Goal: Navigation & Orientation: Find specific page/section

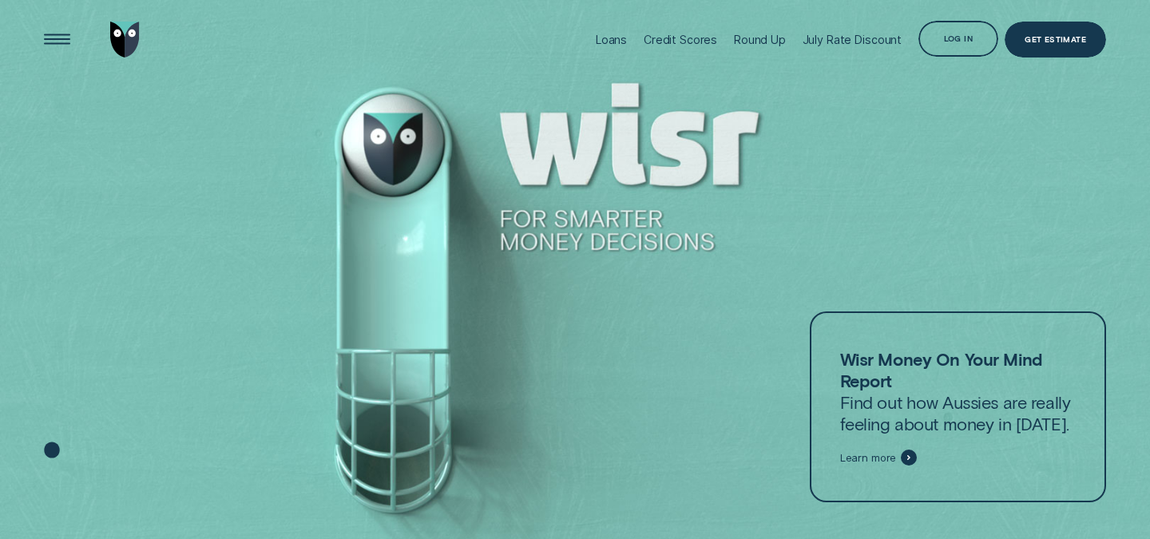
click at [952, 43] on div "Log in" at bounding box center [958, 40] width 29 height 7
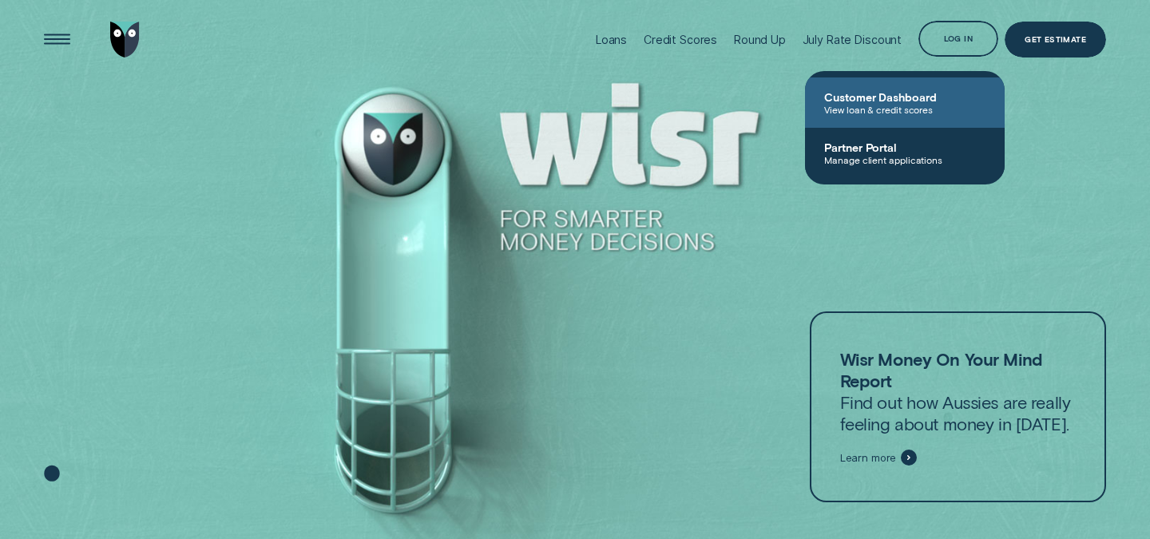
click at [912, 97] on span "Customer Dashboard" at bounding box center [904, 97] width 161 height 14
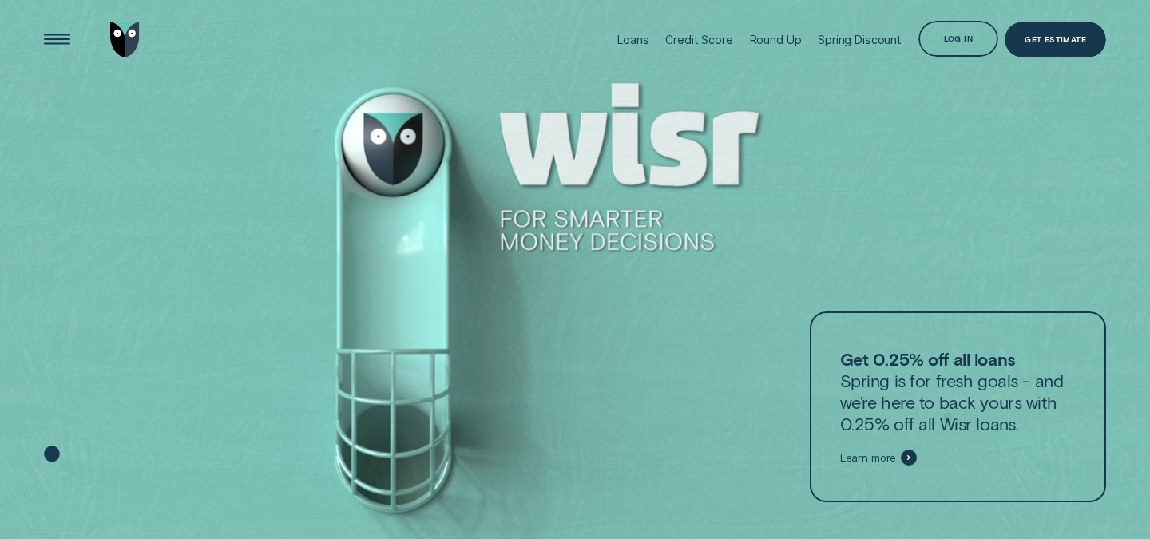
click at [952, 30] on div "Log in" at bounding box center [959, 39] width 80 height 36
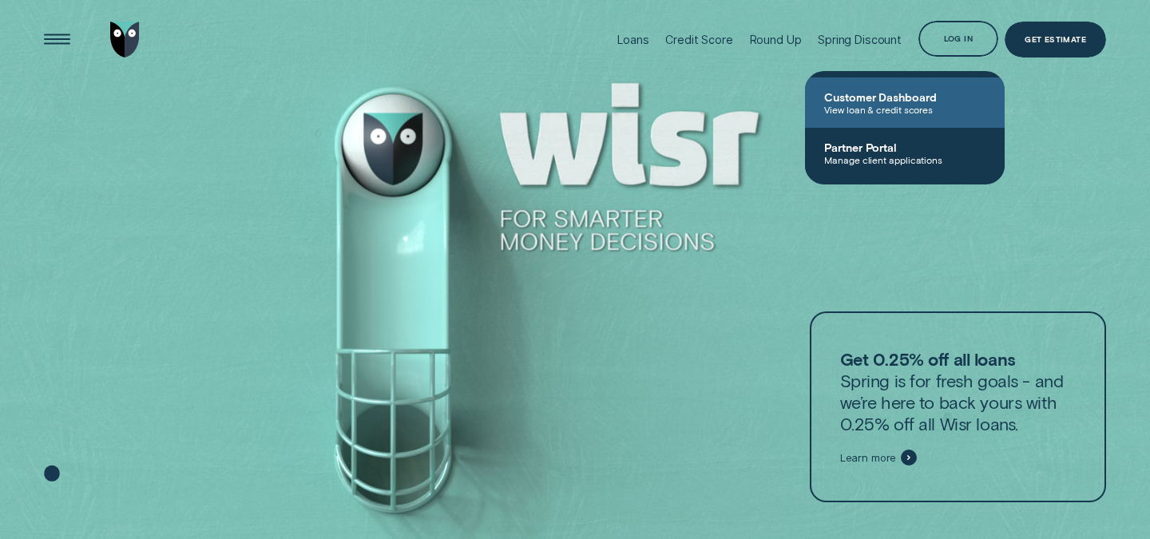
click at [904, 93] on span "Customer Dashboard" at bounding box center [904, 97] width 161 height 14
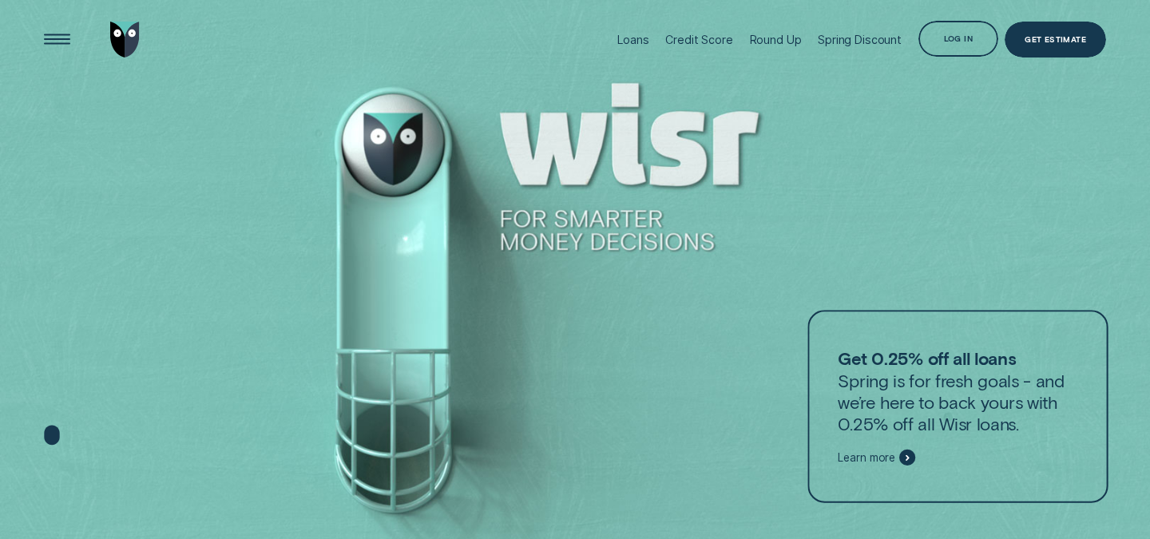
click at [958, 47] on div "Log in" at bounding box center [959, 39] width 80 height 36
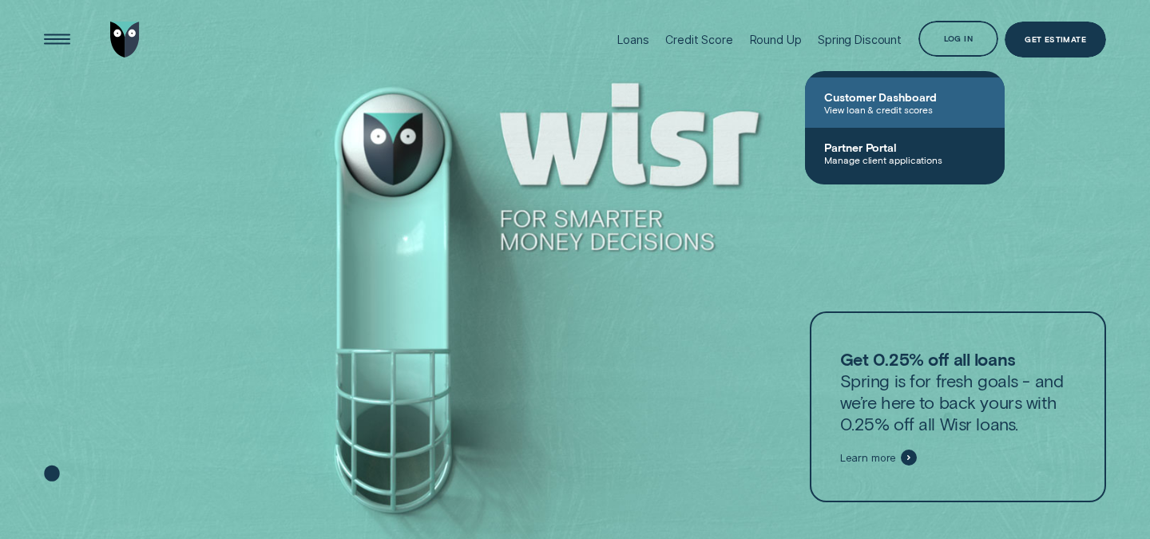
click at [913, 93] on span "Customer Dashboard" at bounding box center [904, 97] width 161 height 14
